Goal: Task Accomplishment & Management: Manage account settings

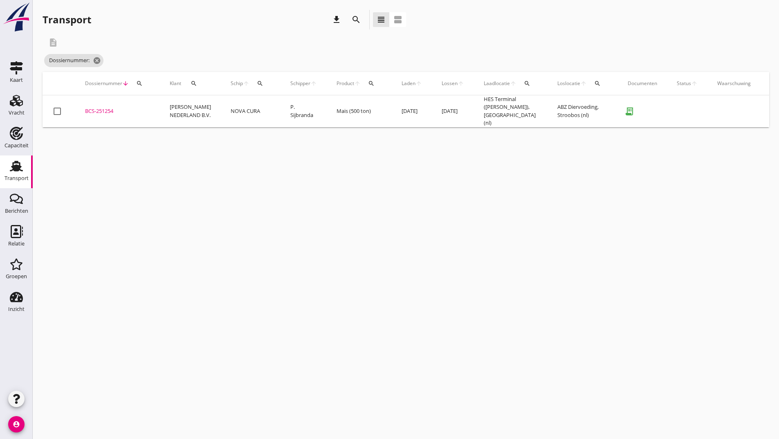
click at [353, 18] on icon "search" at bounding box center [356, 20] width 10 height 10
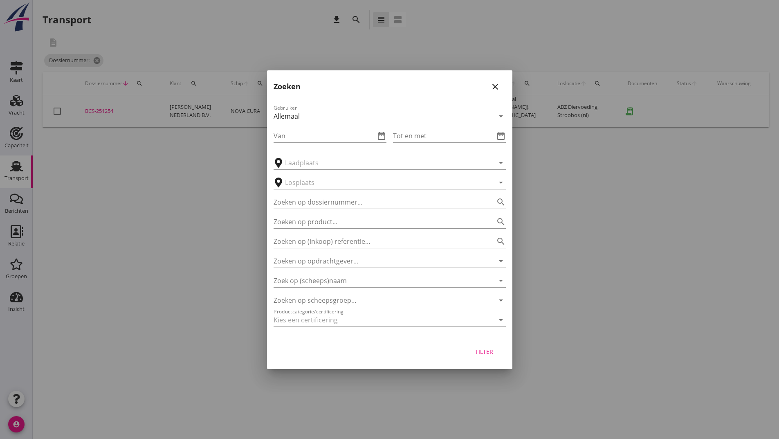
click at [328, 199] on div "Zoeken op dossiernummer... search" at bounding box center [389, 199] width 232 height 18
click at [328, 199] on input "Zoeken op dossiernummer..." at bounding box center [377, 201] width 209 height 13
type input "251251"
click at [493, 354] on div "Filter" at bounding box center [484, 351] width 23 height 9
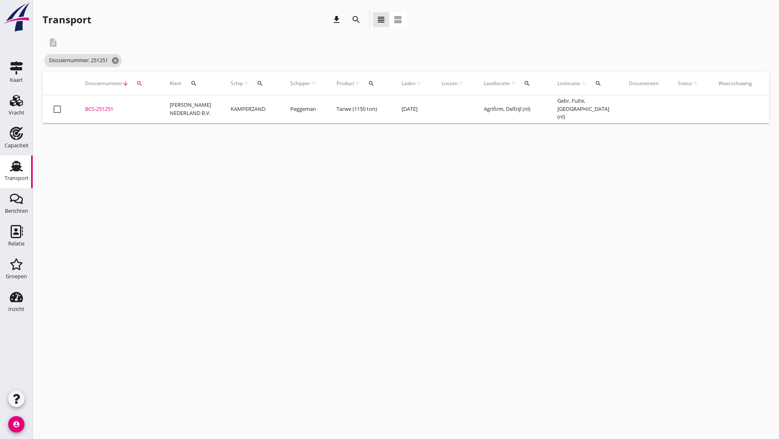
click at [105, 108] on div "BCS-251251" at bounding box center [117, 109] width 65 height 8
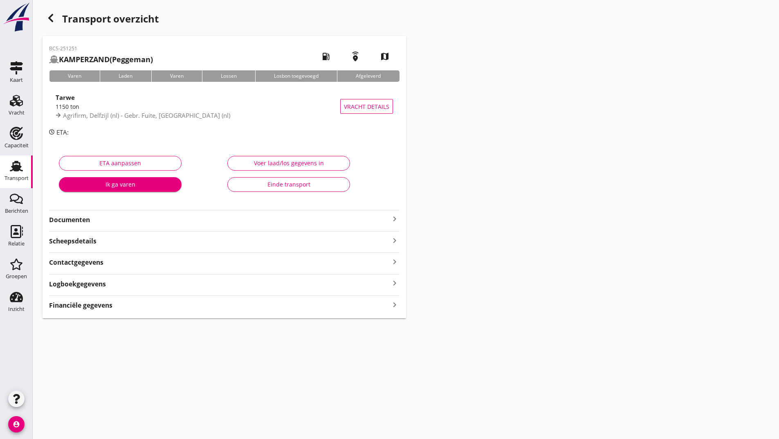
click at [95, 220] on strong "Documenten" at bounding box center [219, 219] width 341 height 9
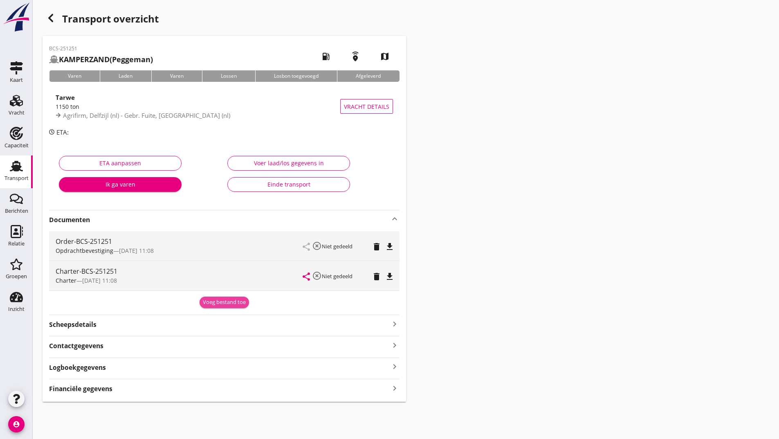
click at [215, 301] on div "Voeg bestand toe" at bounding box center [224, 302] width 43 height 8
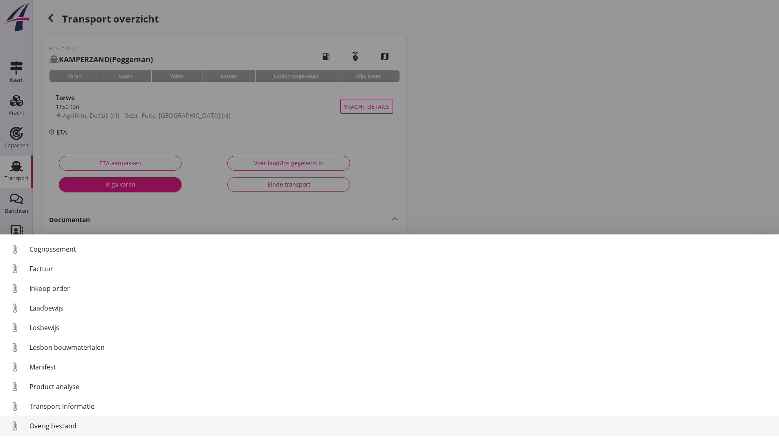
click at [75, 425] on div "Overig bestand" at bounding box center [400, 426] width 743 height 10
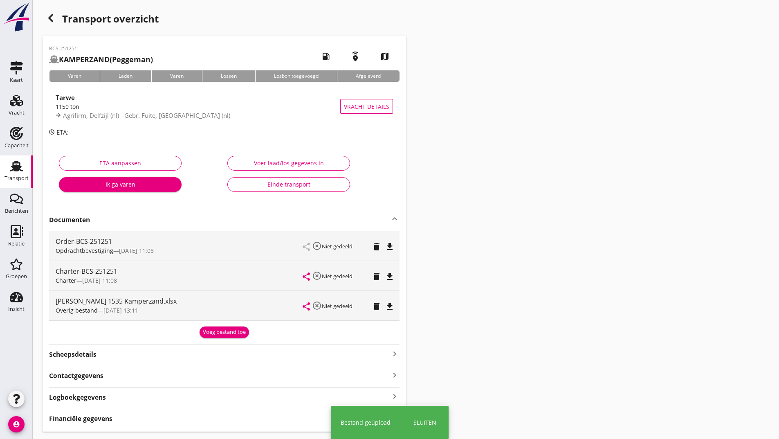
drag, startPoint x: 217, startPoint y: 318, endPoint x: 204, endPoint y: 330, distance: 18.0
click at [217, 320] on div "[PERSON_NAME] 1535 Kamperzand.xlsx Overig bestand — [DATE] 13:11" at bounding box center [179, 305] width 247 height 29
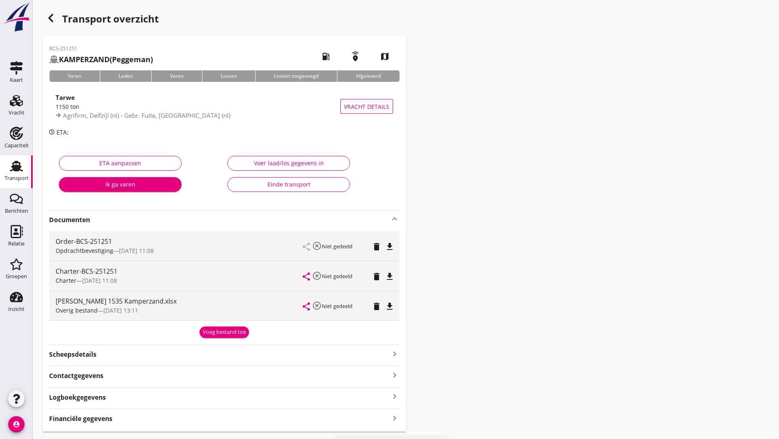
click at [211, 332] on div "Voeg bestand toe" at bounding box center [224, 332] width 43 height 8
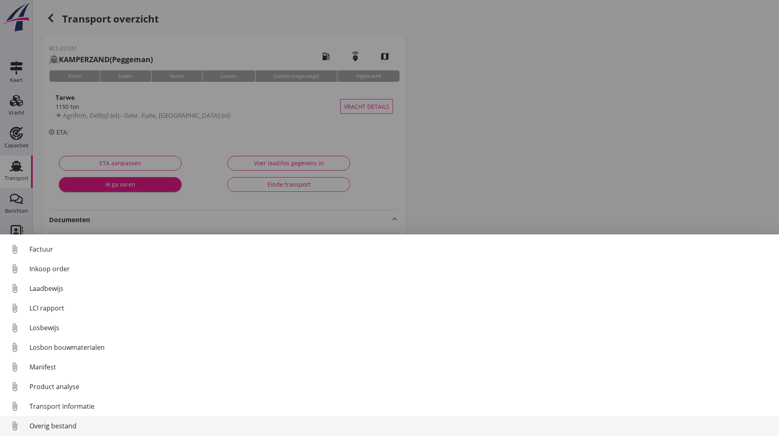
click at [60, 421] on div "Overig bestand" at bounding box center [400, 426] width 743 height 10
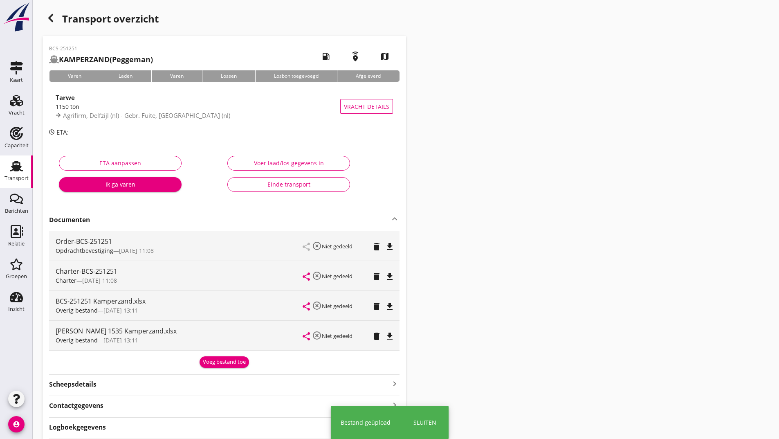
click at [213, 361] on div "Voeg bestand toe" at bounding box center [224, 362] width 43 height 8
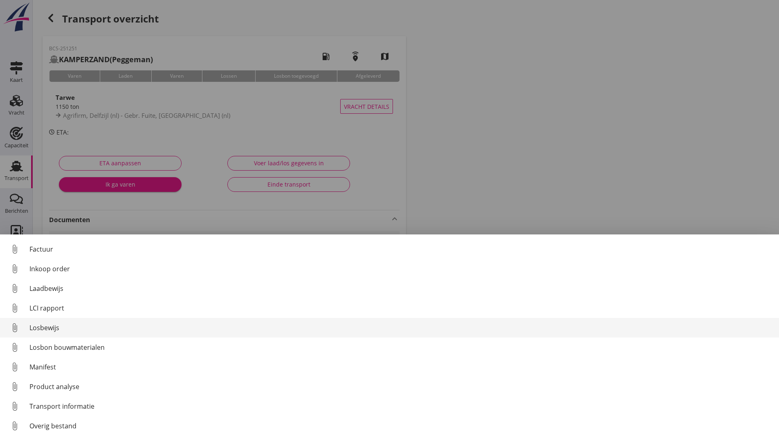
click at [48, 330] on div "Losbewijs" at bounding box center [400, 328] width 743 height 10
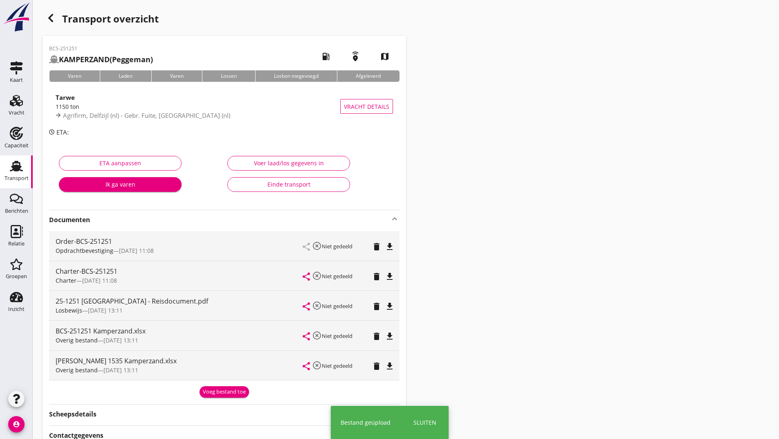
click at [205, 390] on div "Voeg bestand toe" at bounding box center [224, 392] width 43 height 8
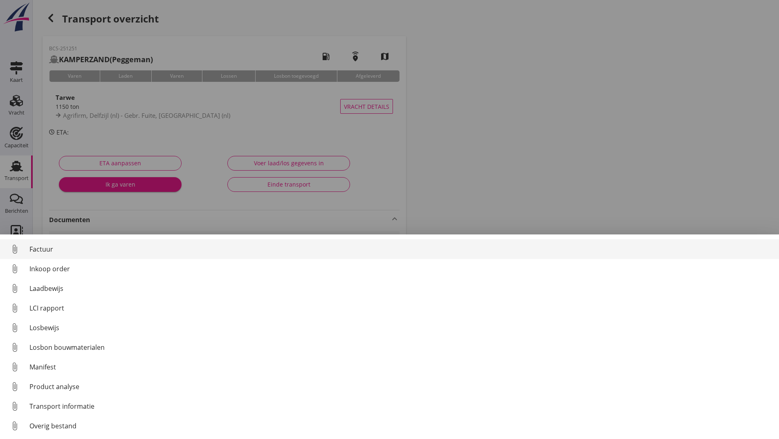
click at [46, 249] on div "Factuur" at bounding box center [400, 249] width 743 height 10
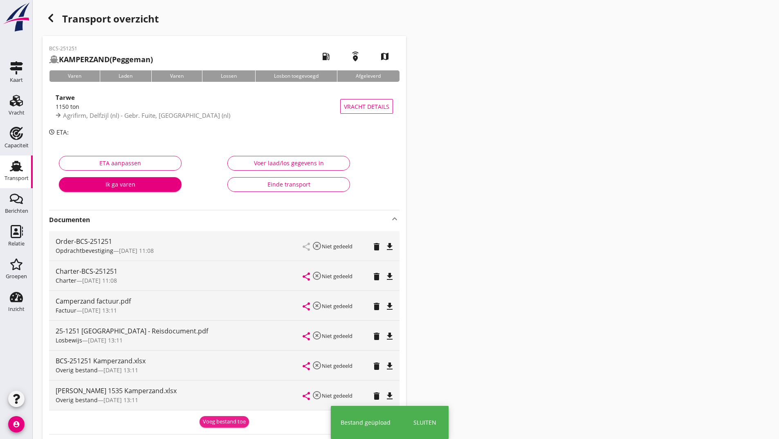
drag, startPoint x: 214, startPoint y: 421, endPoint x: 145, endPoint y: 387, distance: 77.0
click at [212, 417] on button "Voeg bestand toe" at bounding box center [223, 421] width 49 height 11
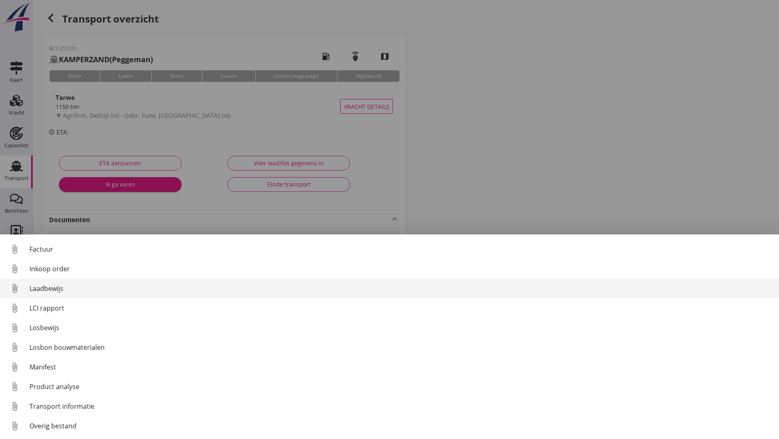
click at [54, 287] on div "Laadbewijs" at bounding box center [400, 288] width 743 height 10
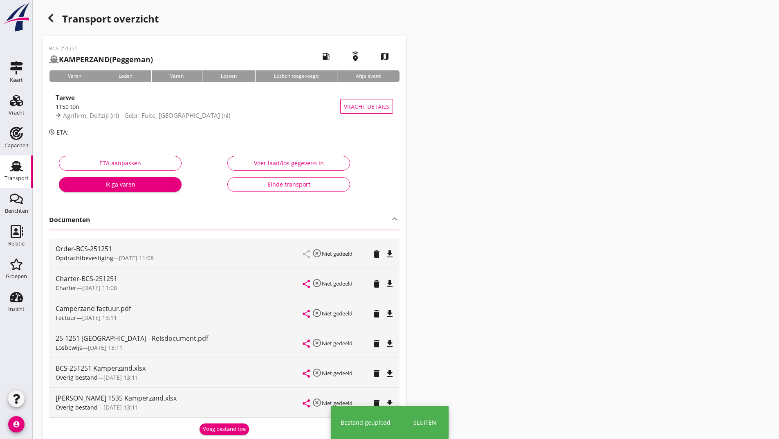
click at [56, 18] on div "button" at bounding box center [51, 18] width 16 height 16
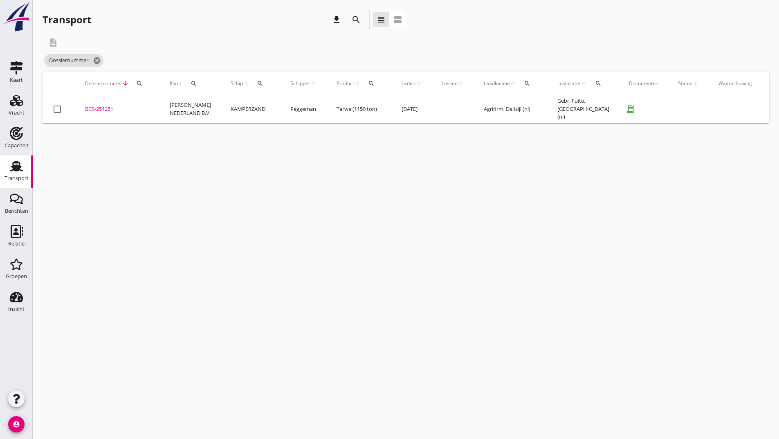
click at [354, 19] on icon "search" at bounding box center [356, 20] width 10 height 10
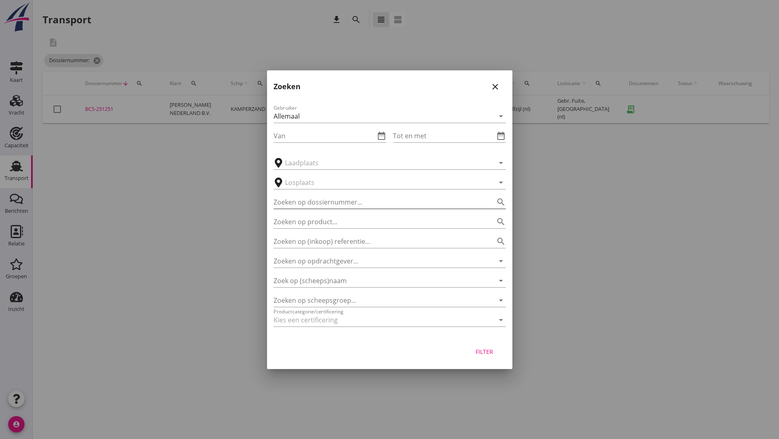
click at [307, 205] on input "Zoeken op dossiernummer..." at bounding box center [377, 201] width 209 height 13
type input "251271"
click at [480, 354] on div "Filter" at bounding box center [484, 351] width 23 height 9
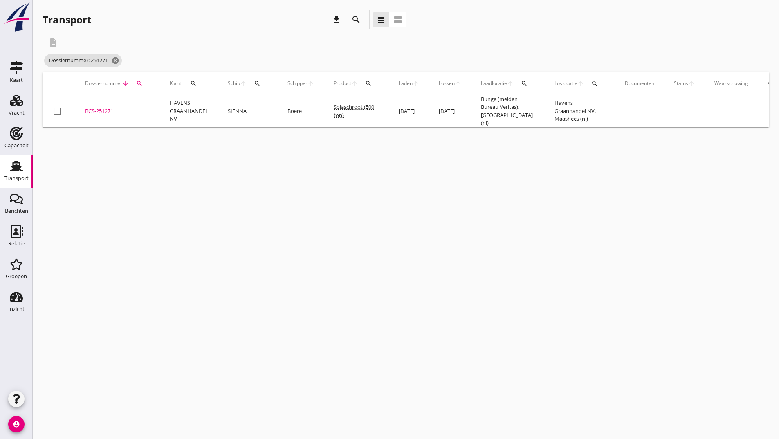
click at [103, 109] on div "BCS-251271" at bounding box center [117, 111] width 65 height 8
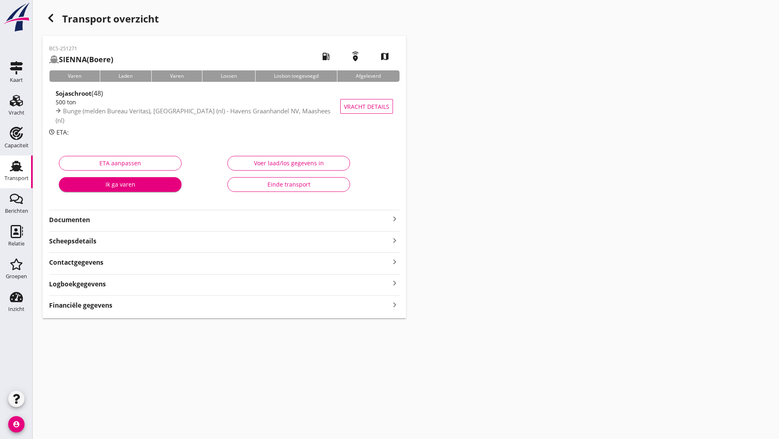
click at [83, 218] on strong "Documenten" at bounding box center [219, 219] width 341 height 9
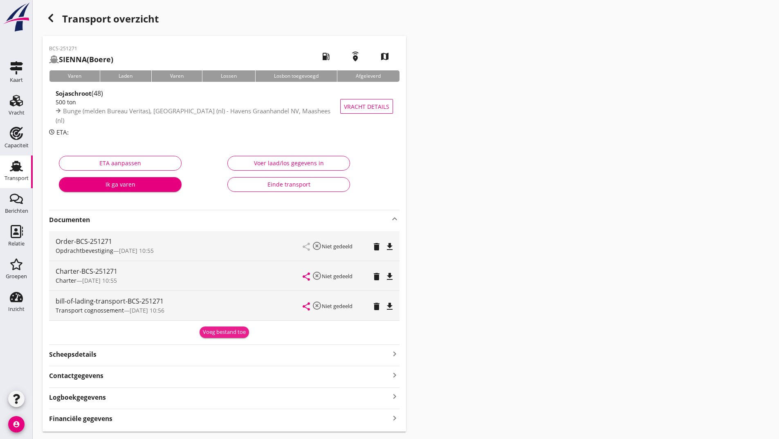
drag, startPoint x: 211, startPoint y: 327, endPoint x: 193, endPoint y: 349, distance: 27.9
click at [211, 327] on button "Voeg bestand toe" at bounding box center [223, 331] width 49 height 11
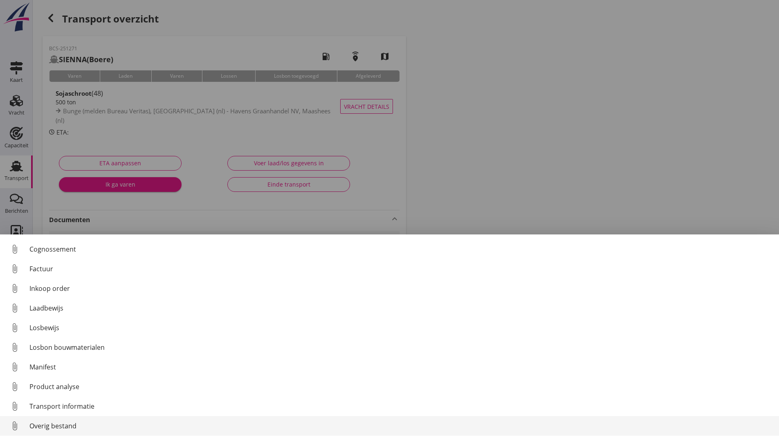
click at [75, 426] on div "Overig bestand" at bounding box center [400, 426] width 743 height 10
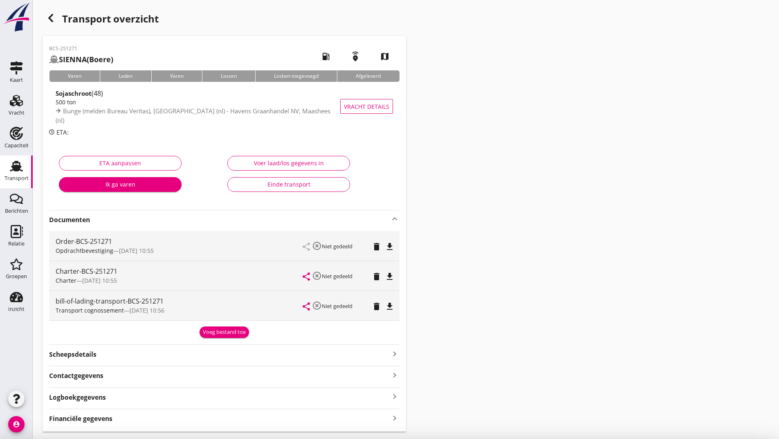
scroll to position [57, 0]
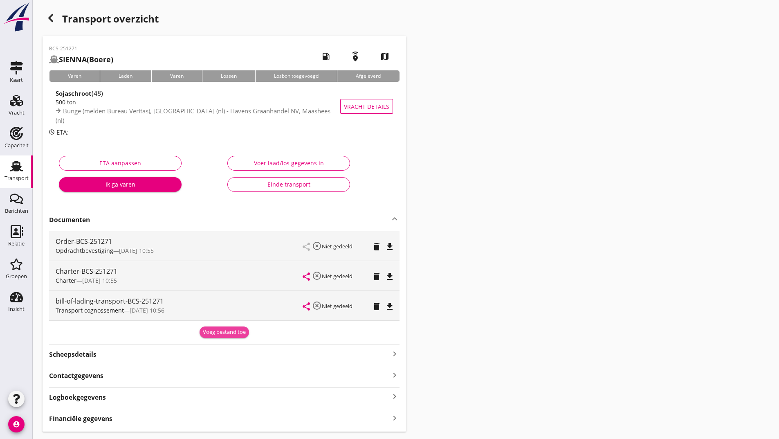
click at [223, 336] on button "Voeg bestand toe" at bounding box center [223, 331] width 49 height 11
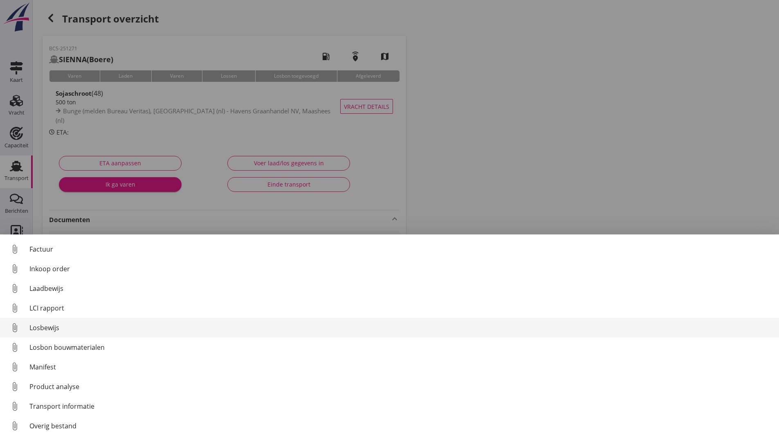
click at [55, 331] on div "Losbewijs" at bounding box center [400, 328] width 743 height 10
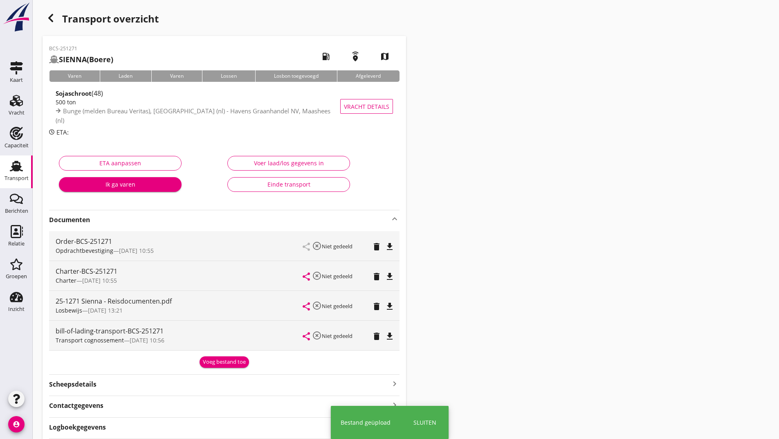
click at [205, 358] on div "Voeg bestand toe" at bounding box center [224, 362] width 43 height 8
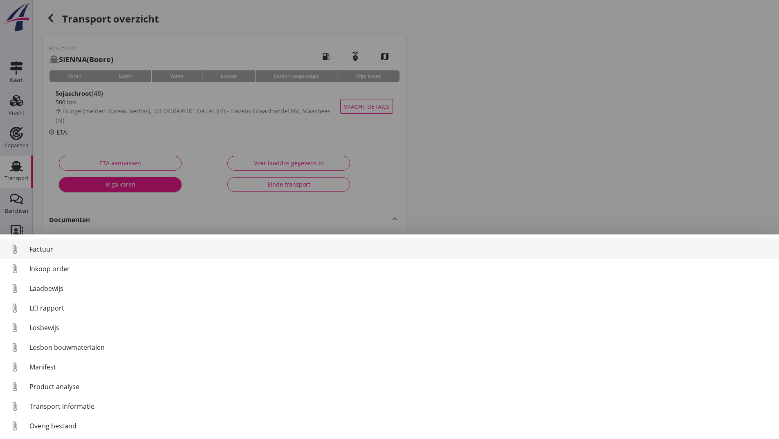
click at [49, 253] on div "Factuur" at bounding box center [400, 249] width 743 height 10
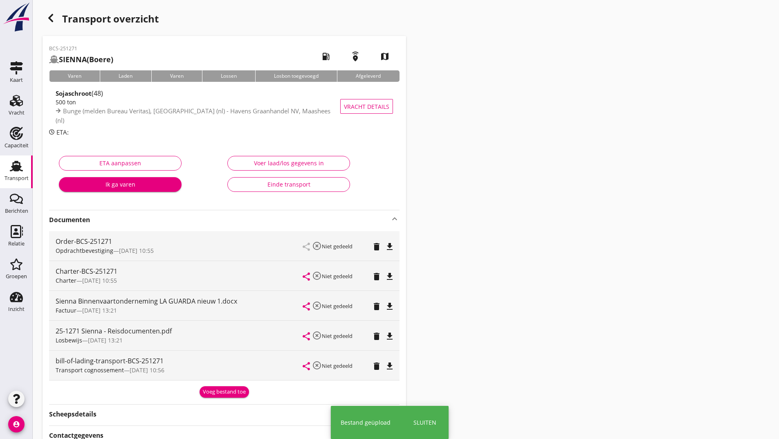
click at [215, 390] on div "Voeg bestand toe" at bounding box center [224, 392] width 43 height 8
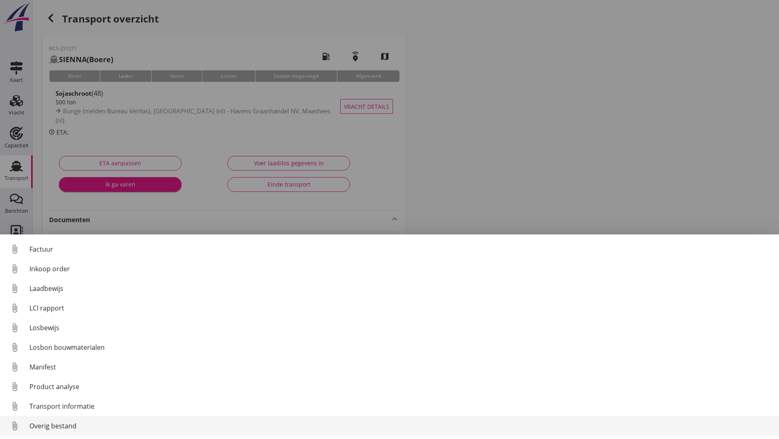
click at [68, 424] on div "Overig bestand" at bounding box center [400, 426] width 743 height 10
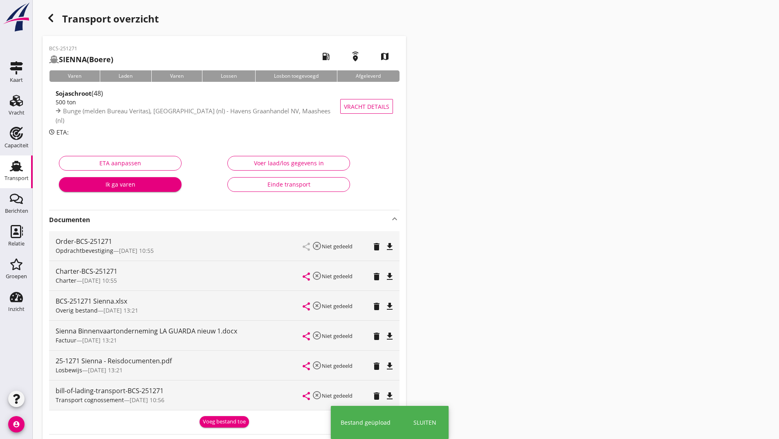
click at [208, 421] on div "Voeg bestand toe" at bounding box center [224, 421] width 43 height 8
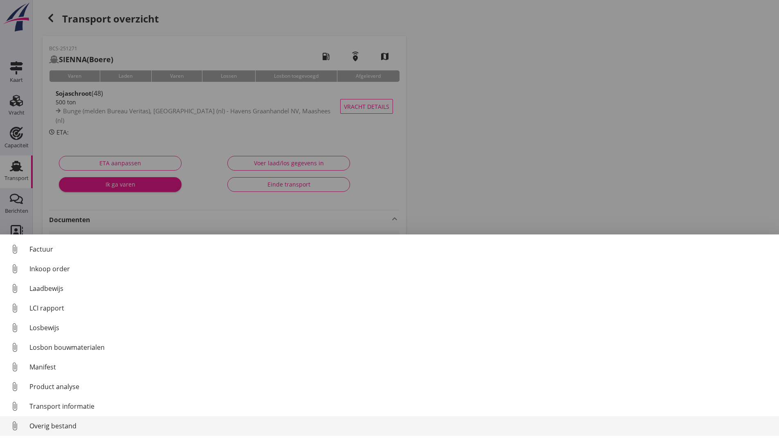
click at [75, 426] on div "Overig bestand" at bounding box center [400, 426] width 743 height 10
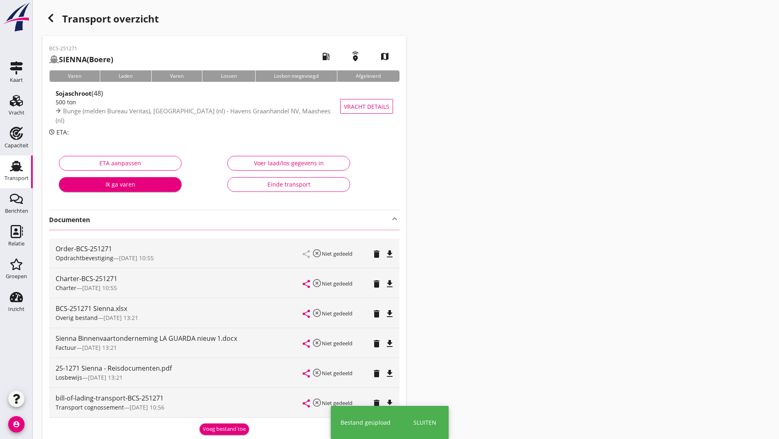
click at [55, 19] on icon "button" at bounding box center [51, 18] width 10 height 10
